Goal: Task Accomplishment & Management: Manage account settings

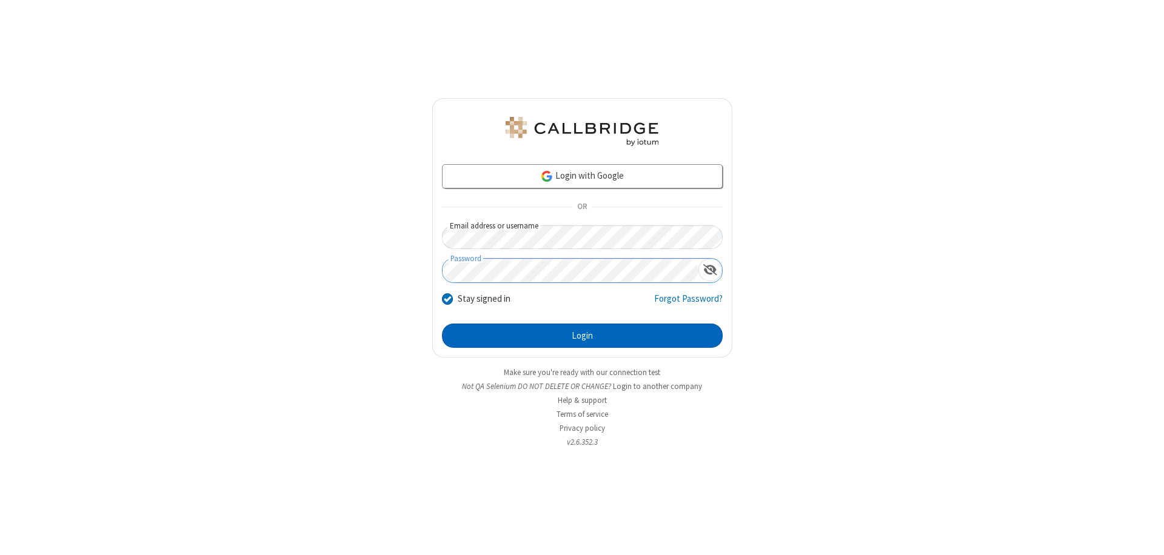
click at [582, 336] on button "Login" at bounding box center [582, 336] width 281 height 24
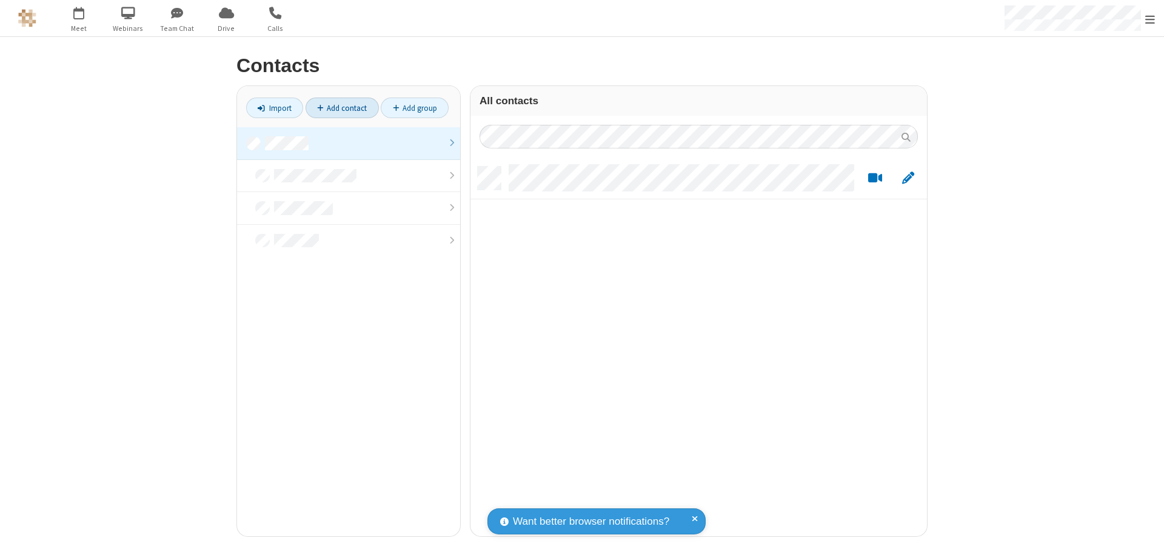
click at [349, 143] on link at bounding box center [348, 143] width 223 height 33
click at [342, 108] on link "Add contact" at bounding box center [341, 108] width 73 height 21
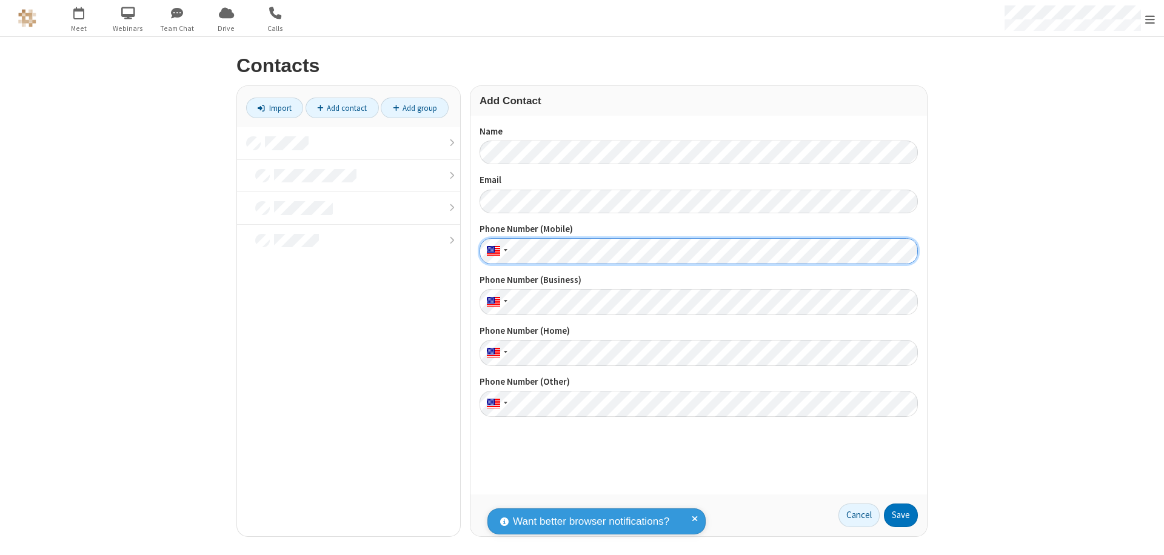
click at [901, 515] on button "Save" at bounding box center [901, 516] width 34 height 24
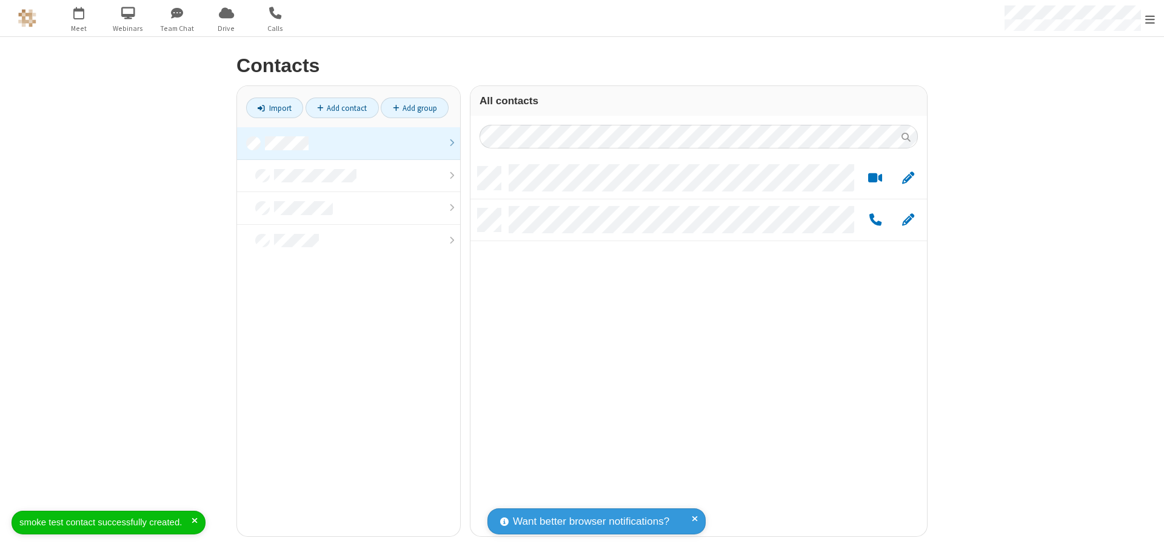
scroll to position [370, 447]
click at [342, 108] on link "Add contact" at bounding box center [341, 108] width 73 height 21
